Goal: Communication & Community: Answer question/provide support

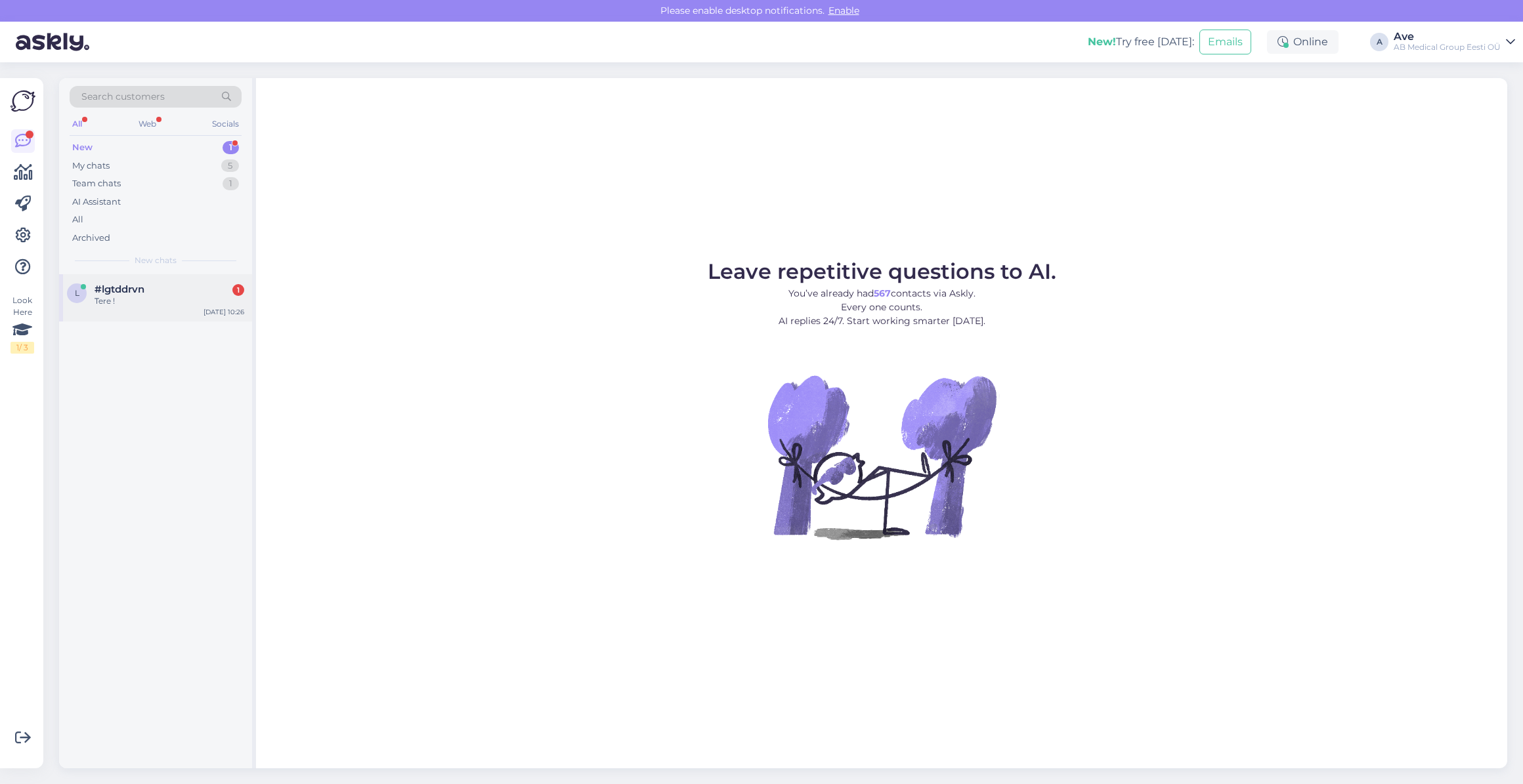
click at [148, 280] on div "l #lgtddrvn 1 Tere ! Sep 11 10:26" at bounding box center [156, 297] width 193 height 47
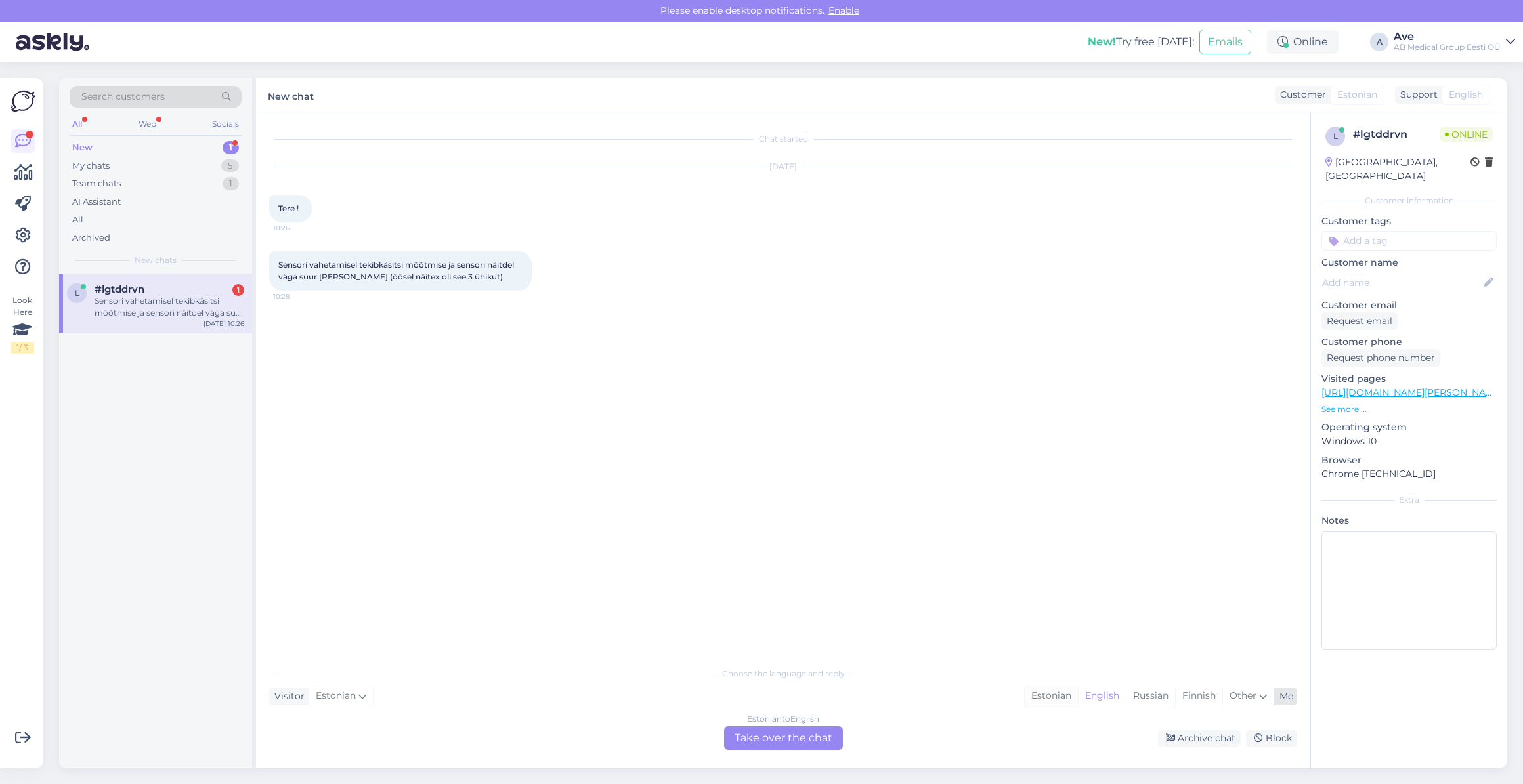
drag, startPoint x: 1051, startPoint y: 699, endPoint x: 942, endPoint y: 731, distance: 113.6
click at [1049, 700] on div "Estonian" at bounding box center [1051, 696] width 53 height 20
click at [820, 749] on div "Estonian to Estonian Take over the chat" at bounding box center [783, 738] width 119 height 24
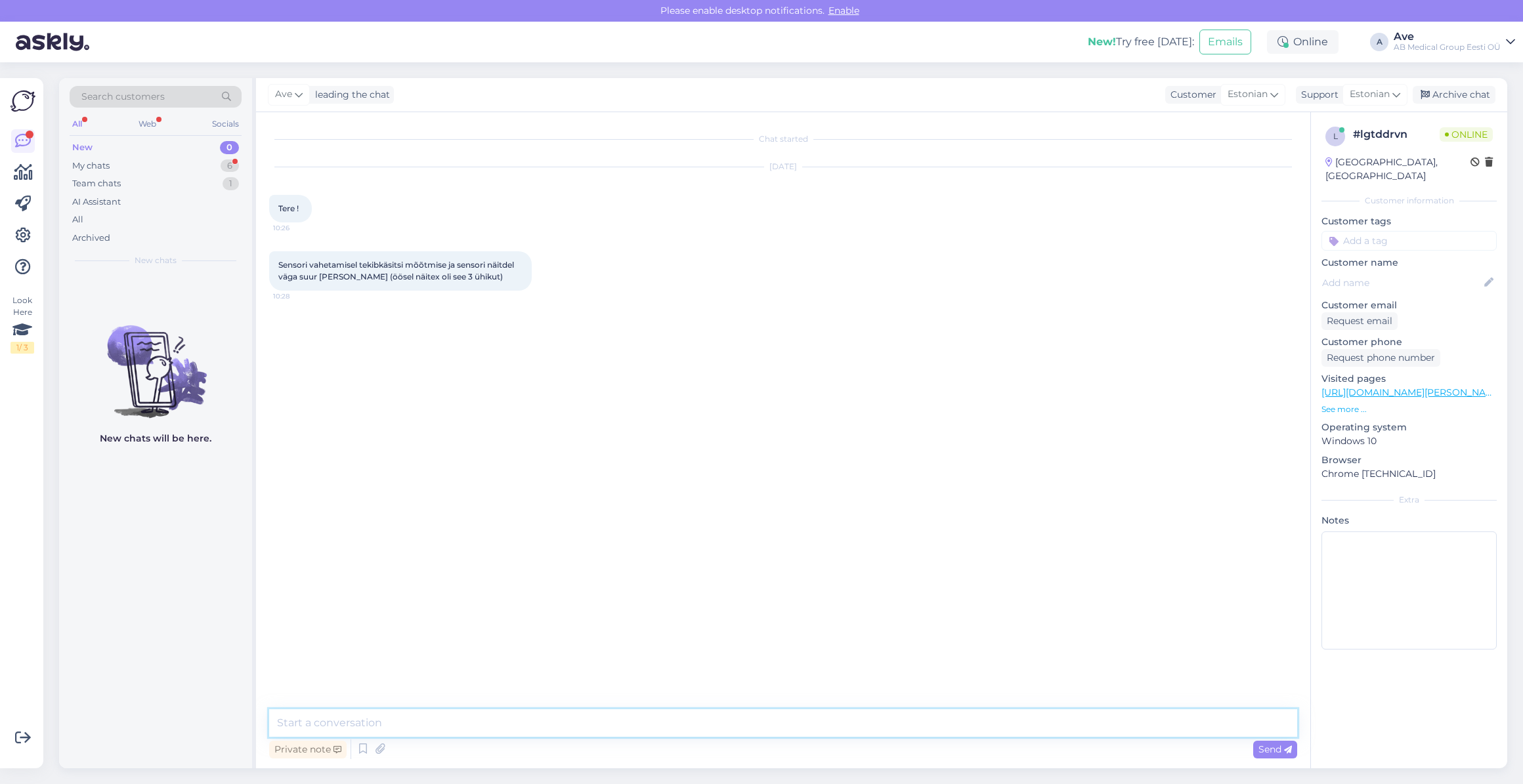
click at [375, 718] on textarea at bounding box center [783, 723] width 1028 height 27
type textarea "Tere. Millisest sensorist käib jutt."
click at [347, 722] on textarea at bounding box center [783, 723] width 1028 height 27
paste textarea "[PERSON_NAME][EMAIL_ADDRESS][DOMAIN_NAME]"
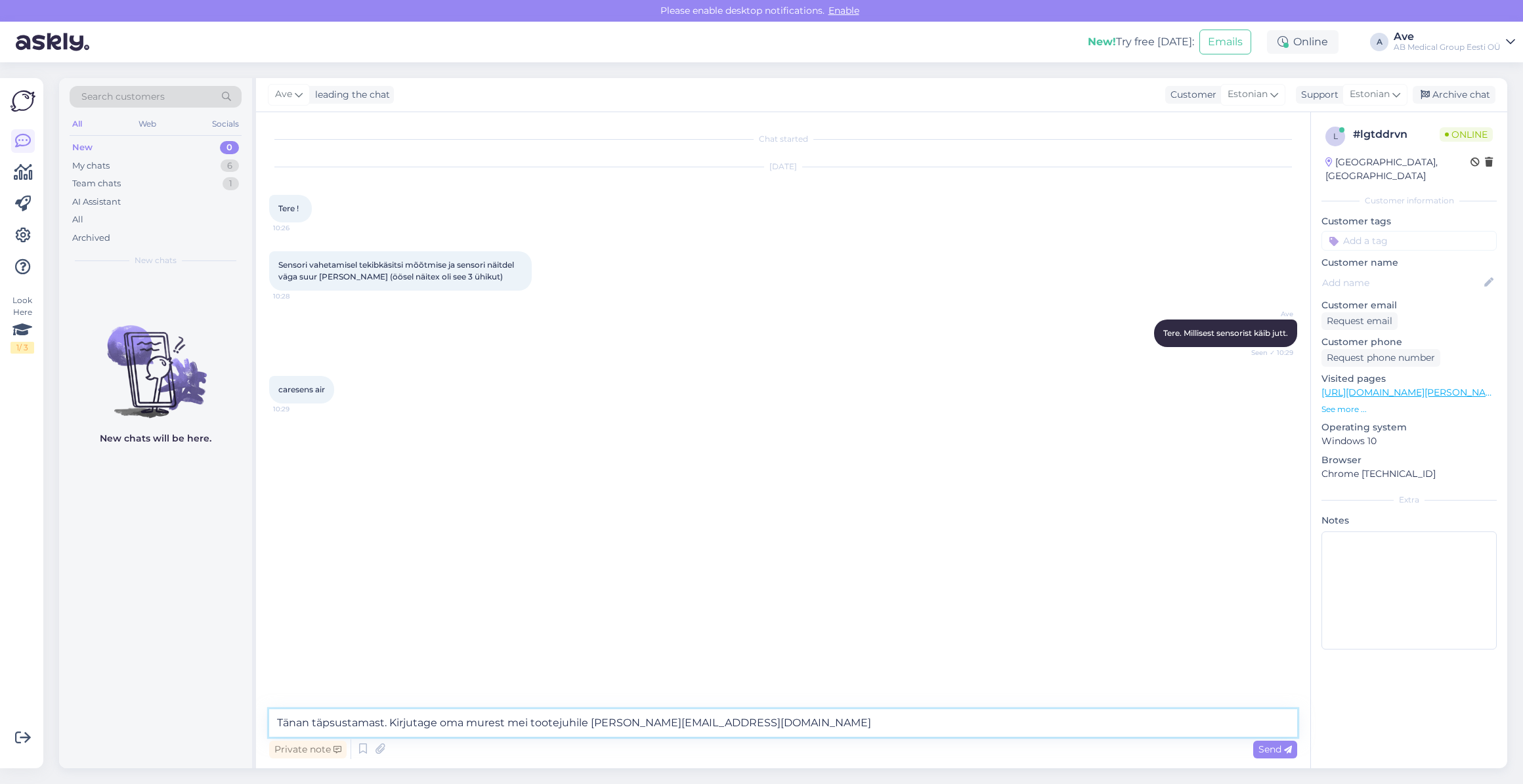
click at [585, 719] on textarea "Tänan täpsustamast. Kirjutage oma murest mei tootejuhile kristi@abmedical.ee" at bounding box center [783, 723] width 1028 height 27
click at [743, 723] on textarea "Tänan täpsustamast. Kirjutage oma murest mei tootejuhile mailil kristi@abmedica…" at bounding box center [783, 723] width 1028 height 27
type textarea "Tänan täpsustamast. Kirjutage oma murest mei tootejuhile mailil kristi@abmedica…"
click at [1287, 756] on div "Send" at bounding box center [1275, 749] width 44 height 18
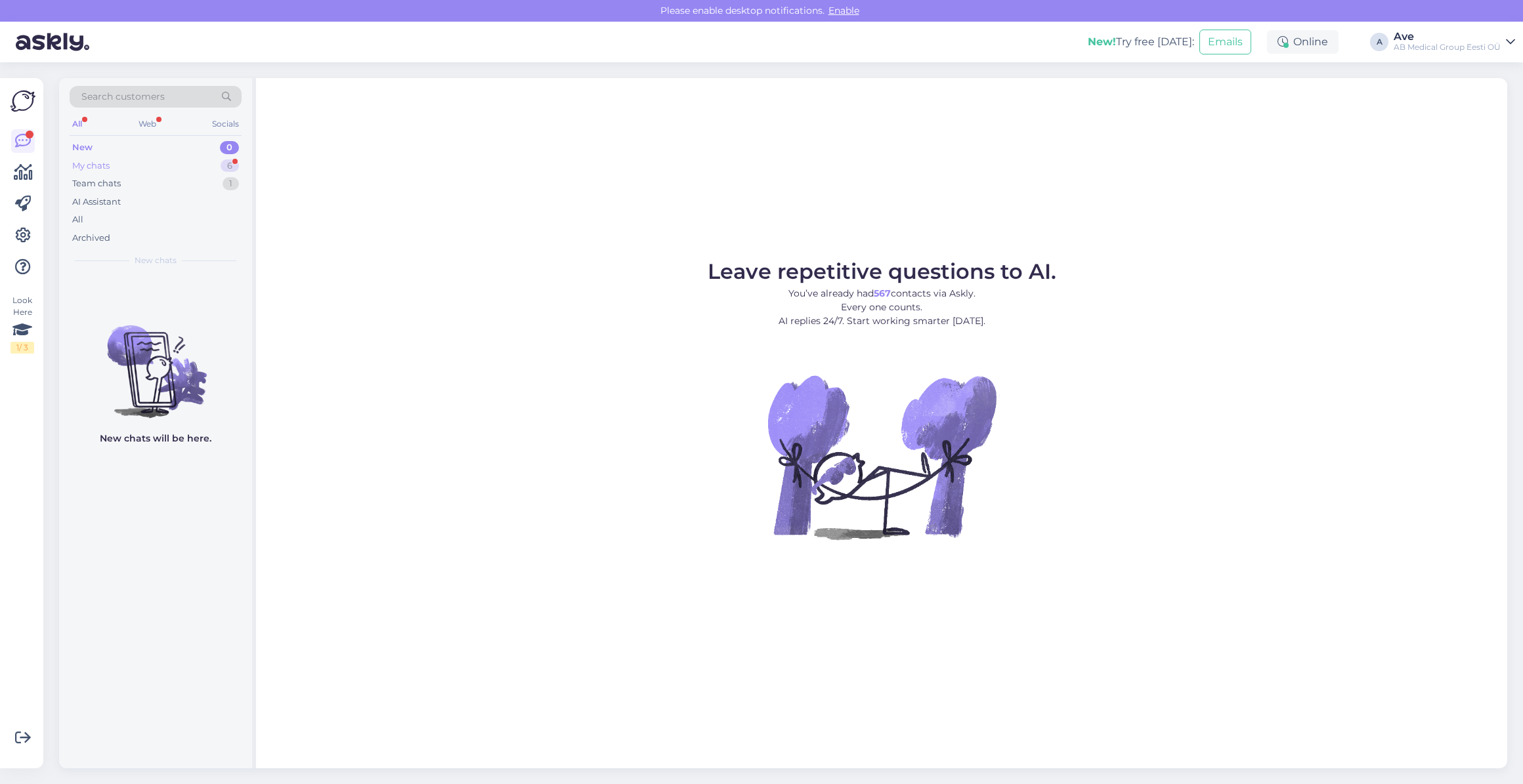
click at [144, 167] on div "My chats 6" at bounding box center [156, 166] width 172 height 19
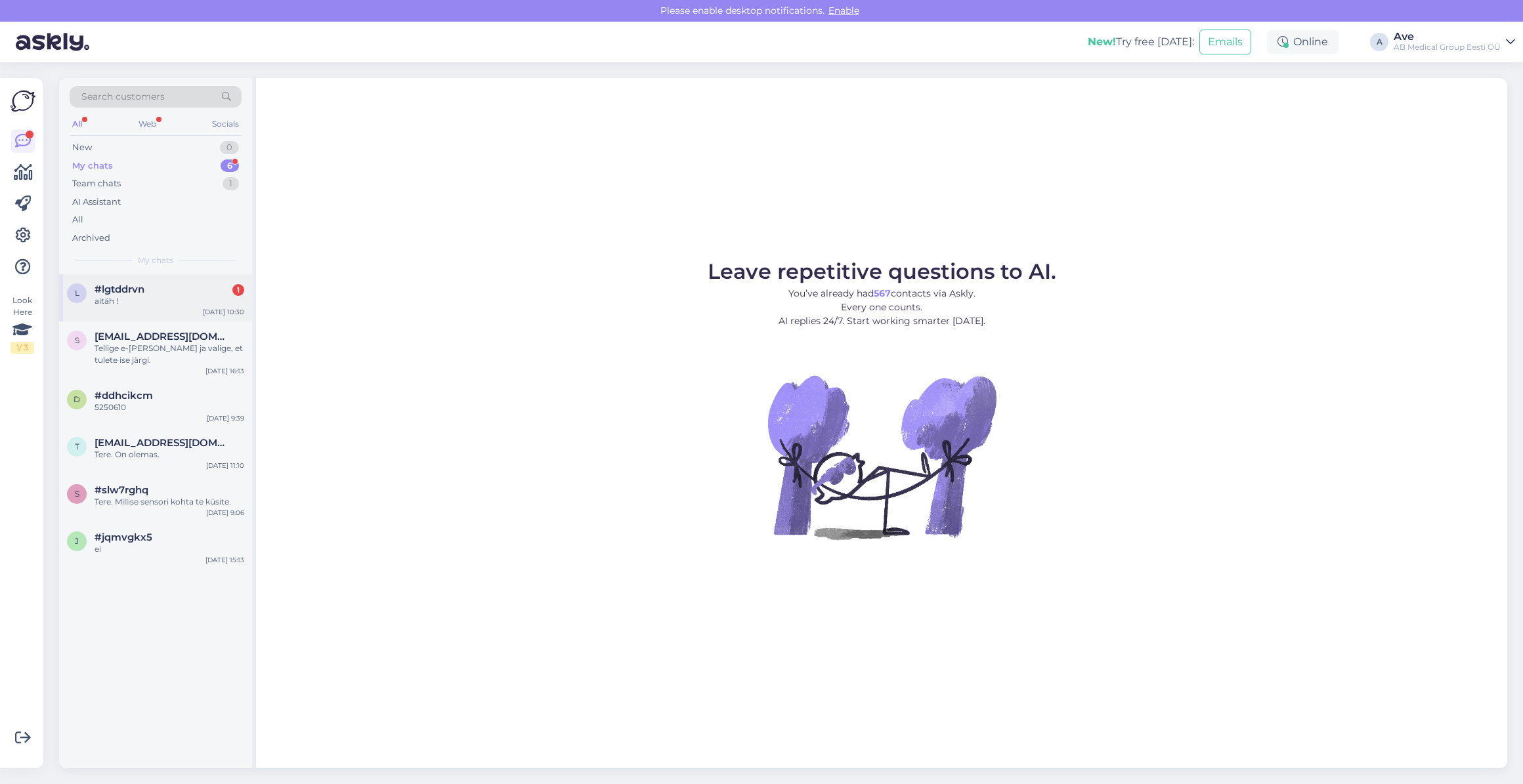
click at [148, 290] on div "#lgtddrvn 1" at bounding box center [169, 289] width 150 height 12
